Goal: Transaction & Acquisition: Download file/media

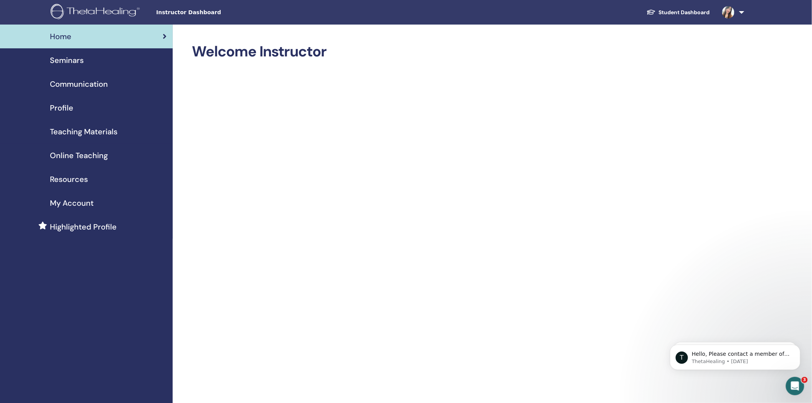
click at [76, 178] on span "Resources" at bounding box center [69, 180] width 38 height 12
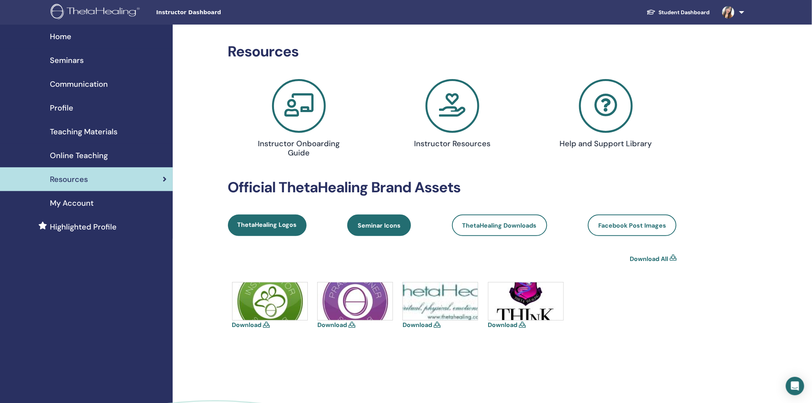
click at [388, 227] on span "Seminar Icons" at bounding box center [379, 225] width 43 height 8
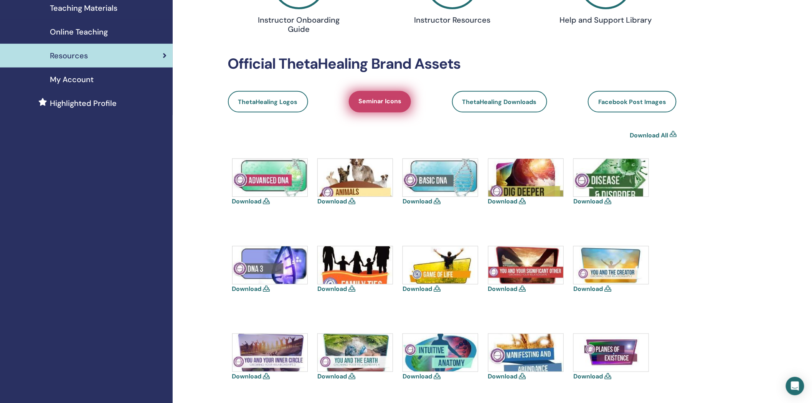
scroll to position [128, 0]
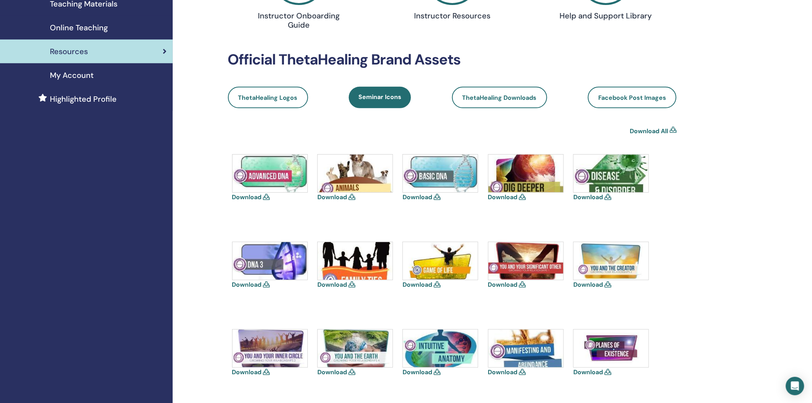
click at [434, 196] on icon at bounding box center [437, 197] width 7 height 6
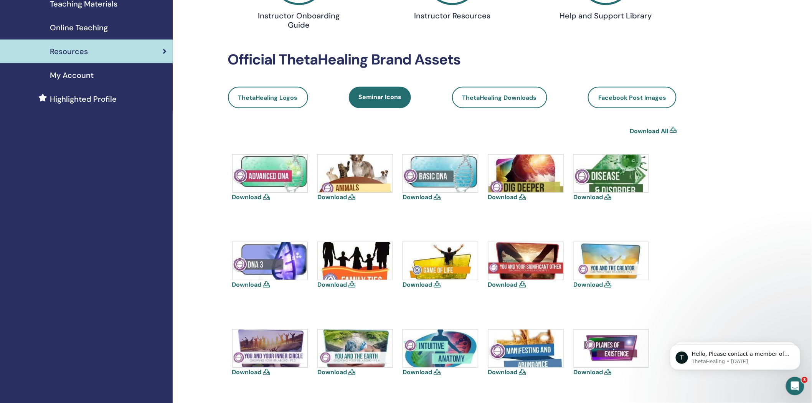
scroll to position [0, 0]
click at [439, 195] on icon at bounding box center [437, 197] width 7 height 6
click at [442, 168] on img at bounding box center [440, 174] width 75 height 38
click at [420, 198] on link "Download" at bounding box center [418, 197] width 30 height 8
click at [256, 198] on link "Download" at bounding box center [247, 197] width 30 height 8
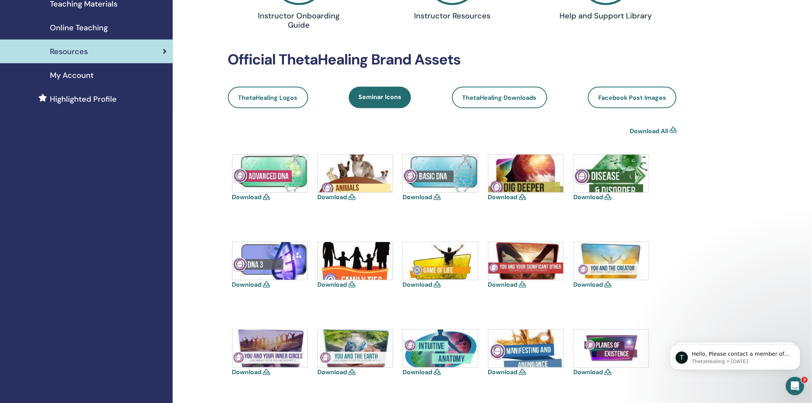
click at [515, 197] on link "Download" at bounding box center [503, 197] width 30 height 8
click at [593, 282] on link "Download" at bounding box center [589, 285] width 30 height 8
